Goal: Task Accomplishment & Management: Use online tool/utility

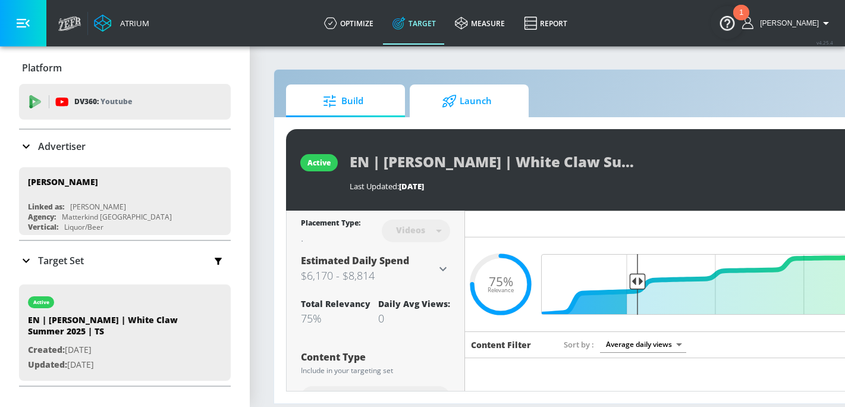
click at [500, 98] on span "Launch" at bounding box center [466, 101] width 90 height 29
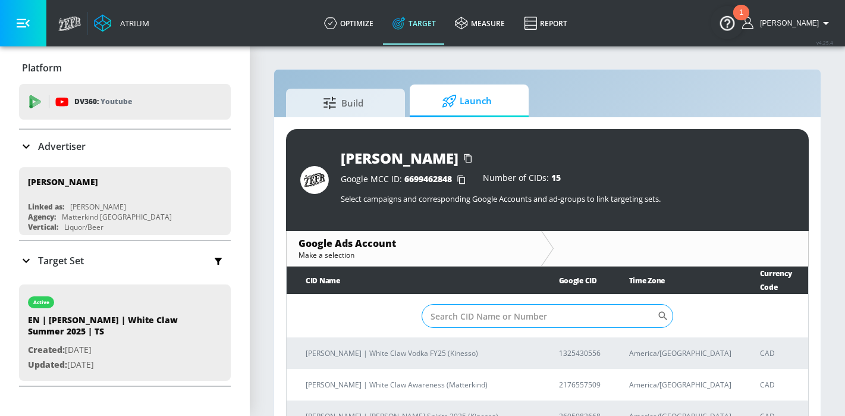
click at [521, 326] on input "Sort By" at bounding box center [538, 316] width 235 height 24
paste input "3976667598"
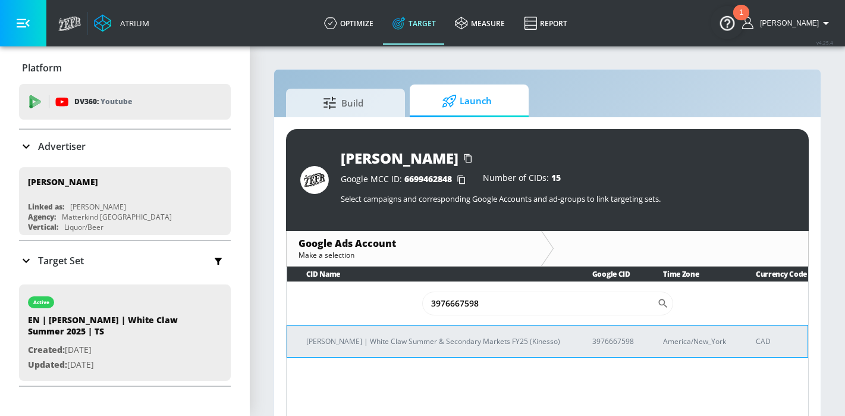
type input "3976667598"
click at [477, 344] on td "[PERSON_NAME] | White Claw Summer & Secondary Markets FY25 (Kinesso)" at bounding box center [430, 341] width 286 height 32
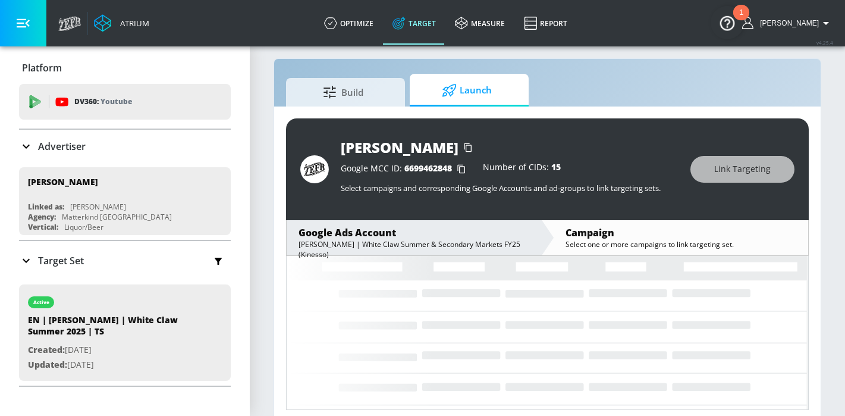
scroll to position [17, 0]
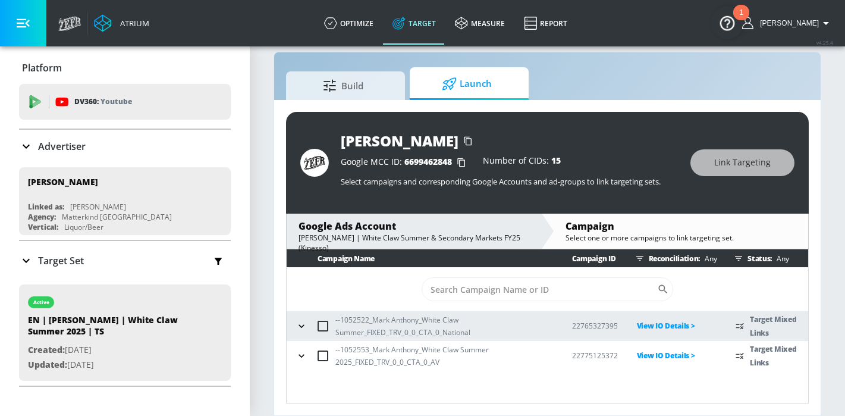
click at [303, 320] on icon "button" at bounding box center [301, 326] width 12 height 12
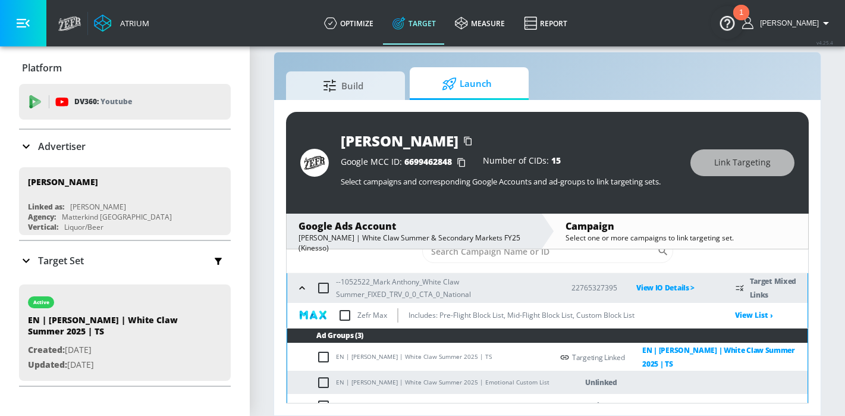
scroll to position [34, 0]
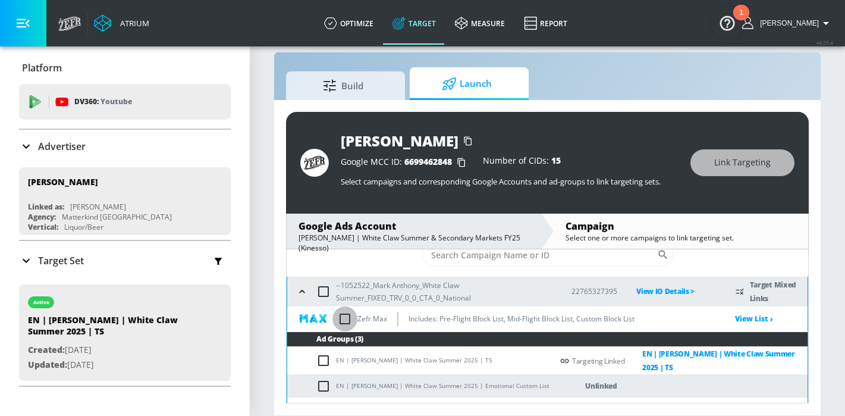
click at [340, 317] on input "checkbox" at bounding box center [344, 318] width 25 height 25
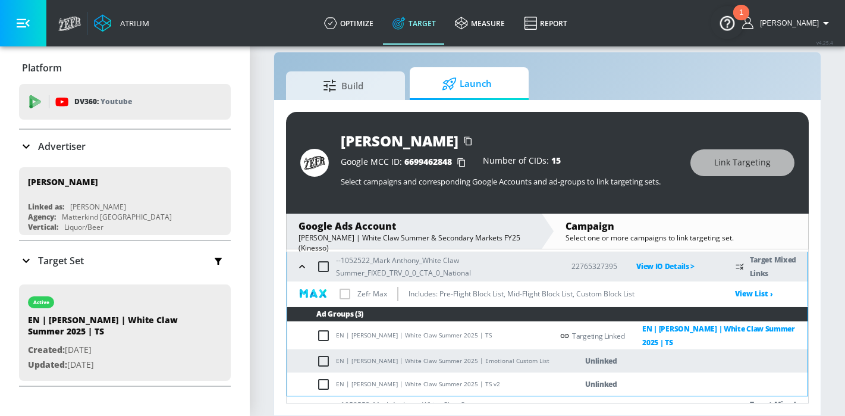
scroll to position [83, 0]
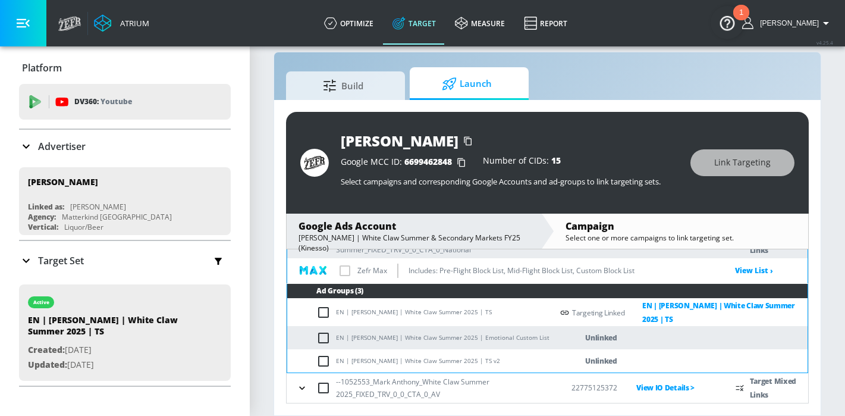
checkbox input "true"
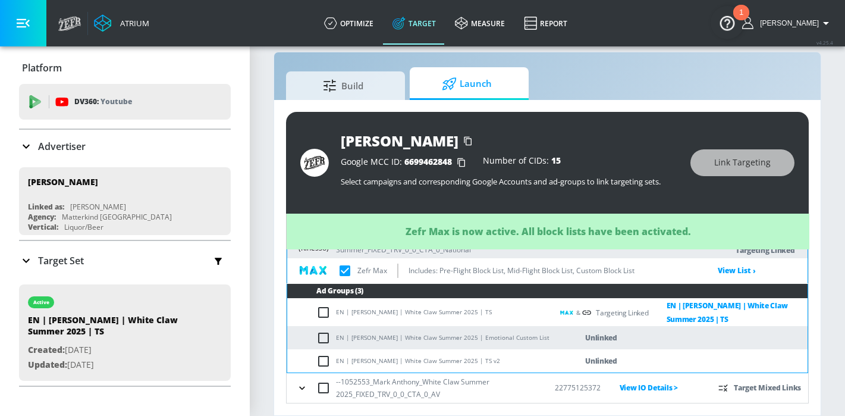
click at [320, 362] on input "checkbox" at bounding box center [326, 361] width 20 height 14
checkbox input "true"
click at [736, 168] on span "Link Targeting" at bounding box center [742, 162] width 56 height 15
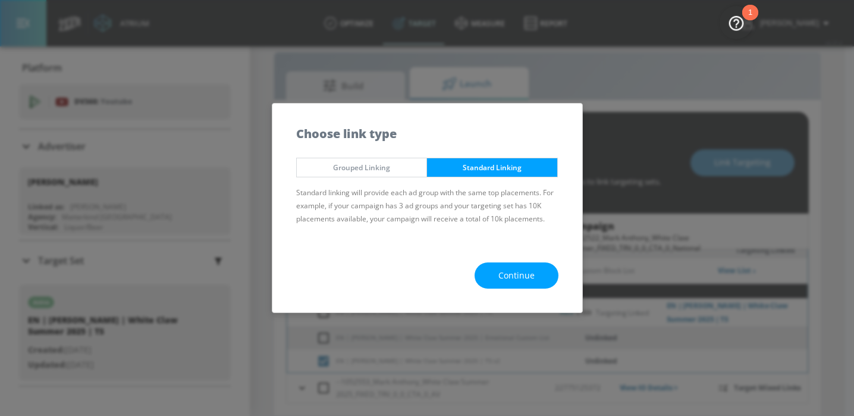
click at [497, 275] on button "Continue" at bounding box center [516, 275] width 84 height 27
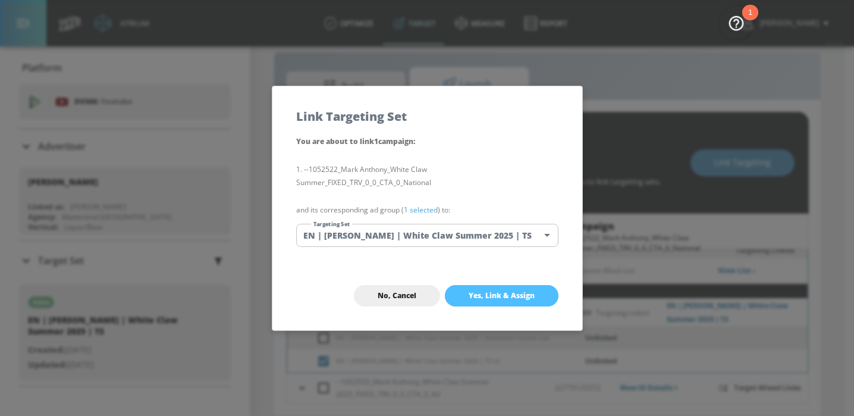
click at [523, 298] on span "Yes, Link & Assign" at bounding box center [501, 296] width 66 height 10
checkbox input "true"
checkbox input "false"
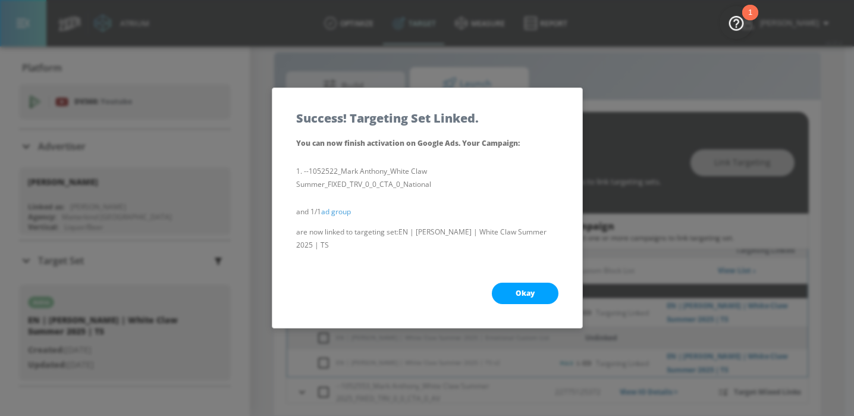
click at [524, 289] on span "Okay" at bounding box center [524, 293] width 19 height 10
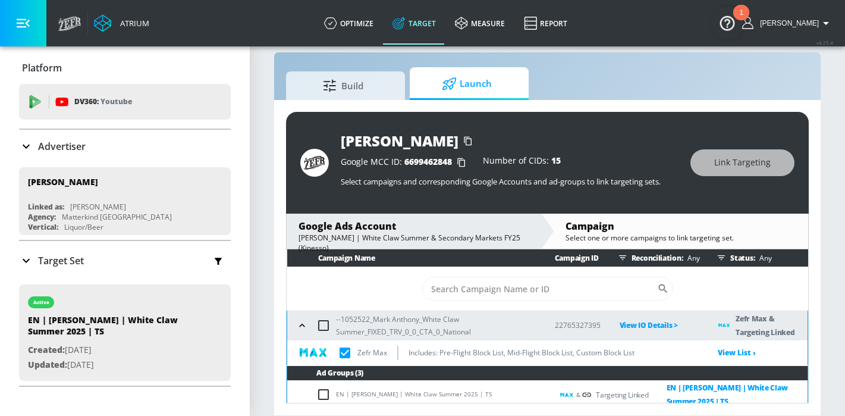
scroll to position [0, 0]
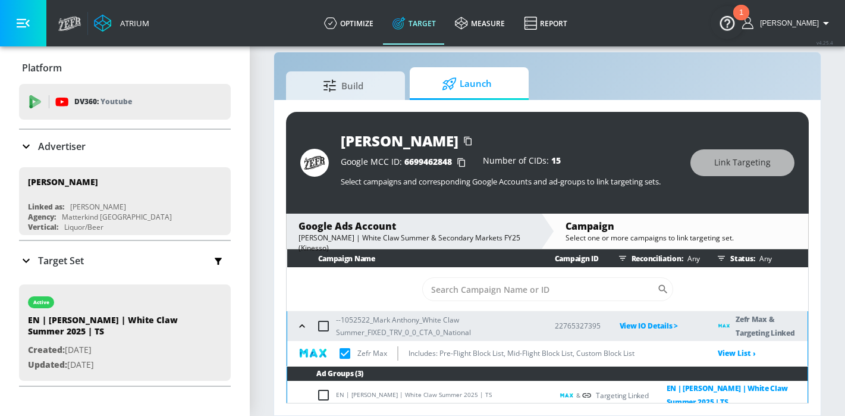
checkbox input "true"
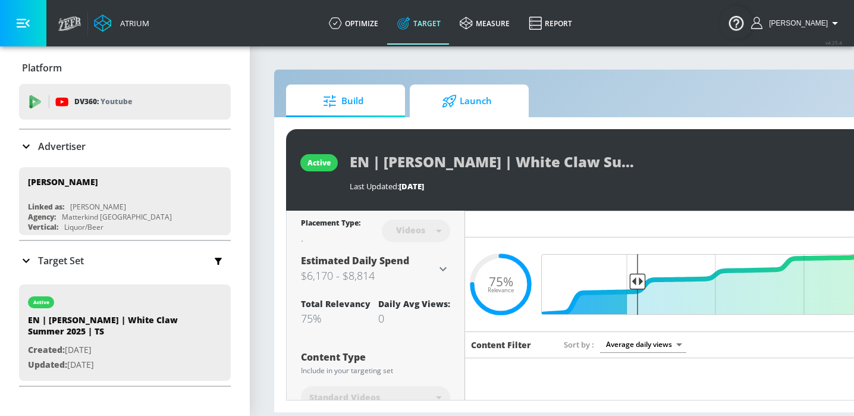
click at [466, 112] on span "Launch" at bounding box center [466, 101] width 90 height 29
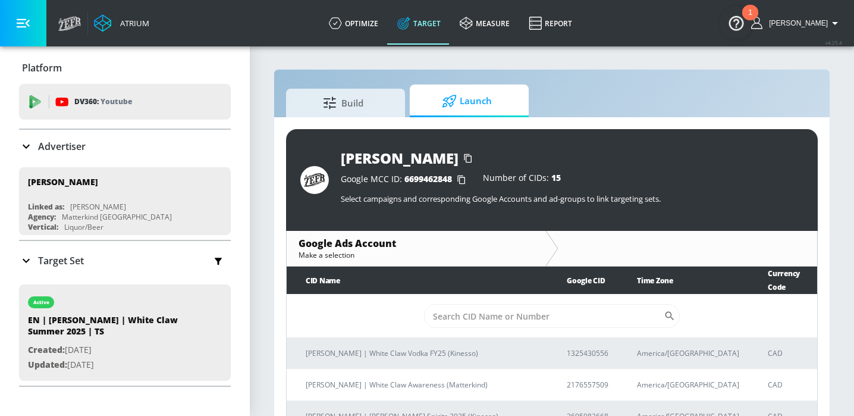
scroll to position [17, 0]
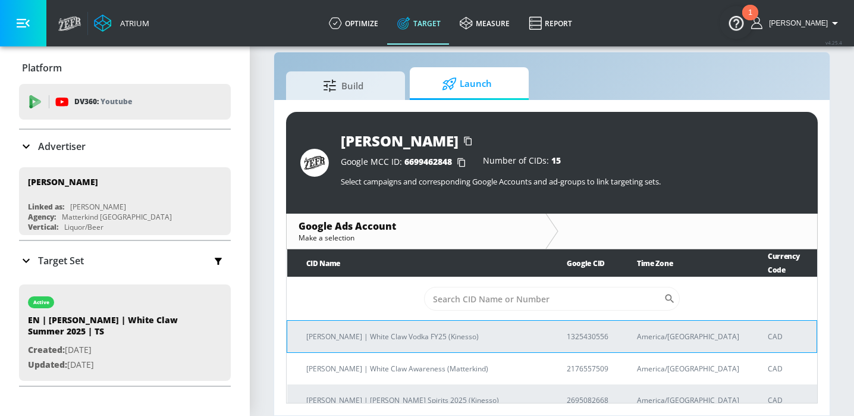
click at [418, 330] on p "[PERSON_NAME] | White Claw Vodka FY25 (Kinesso)" at bounding box center [422, 336] width 232 height 12
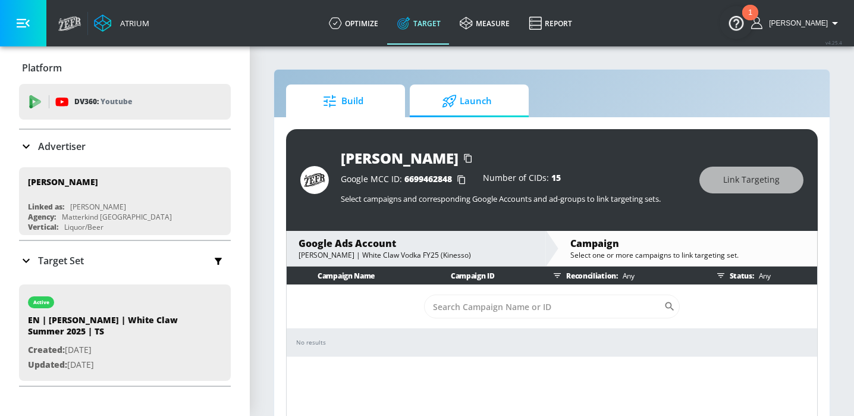
click at [331, 107] on span "Build" at bounding box center [343, 101] width 90 height 29
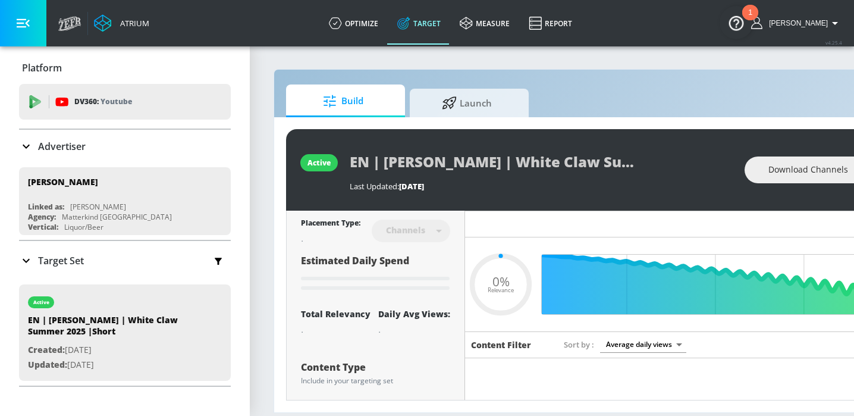
type input "0.05"
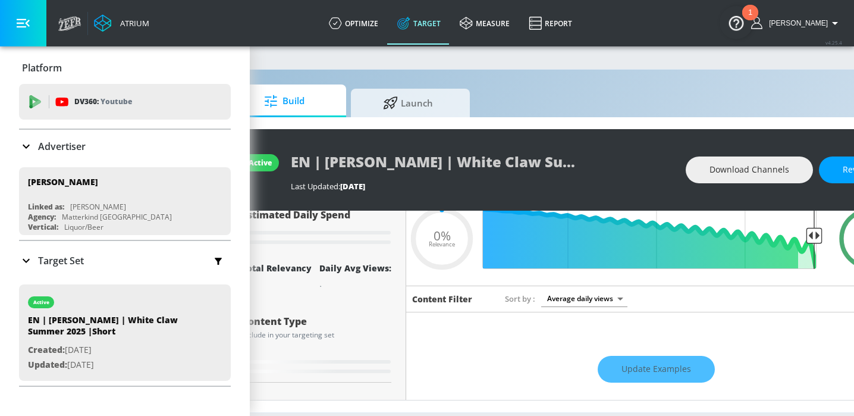
scroll to position [0, 122]
